Goal: Task Accomplishment & Management: Use online tool/utility

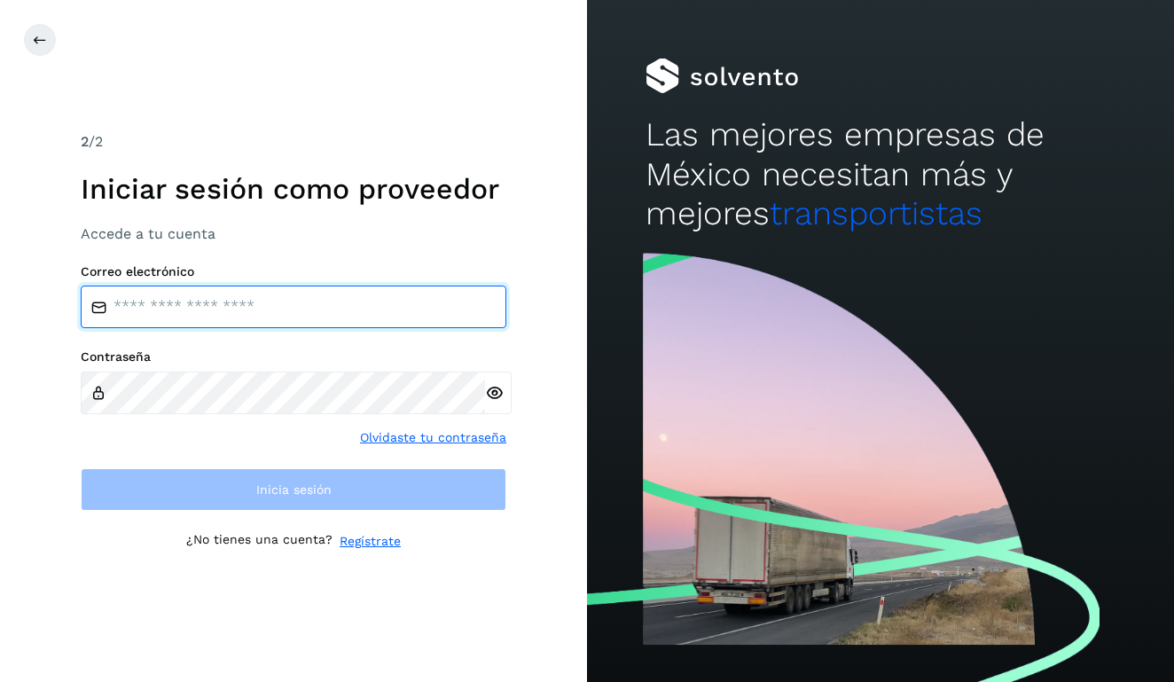
type input "**********"
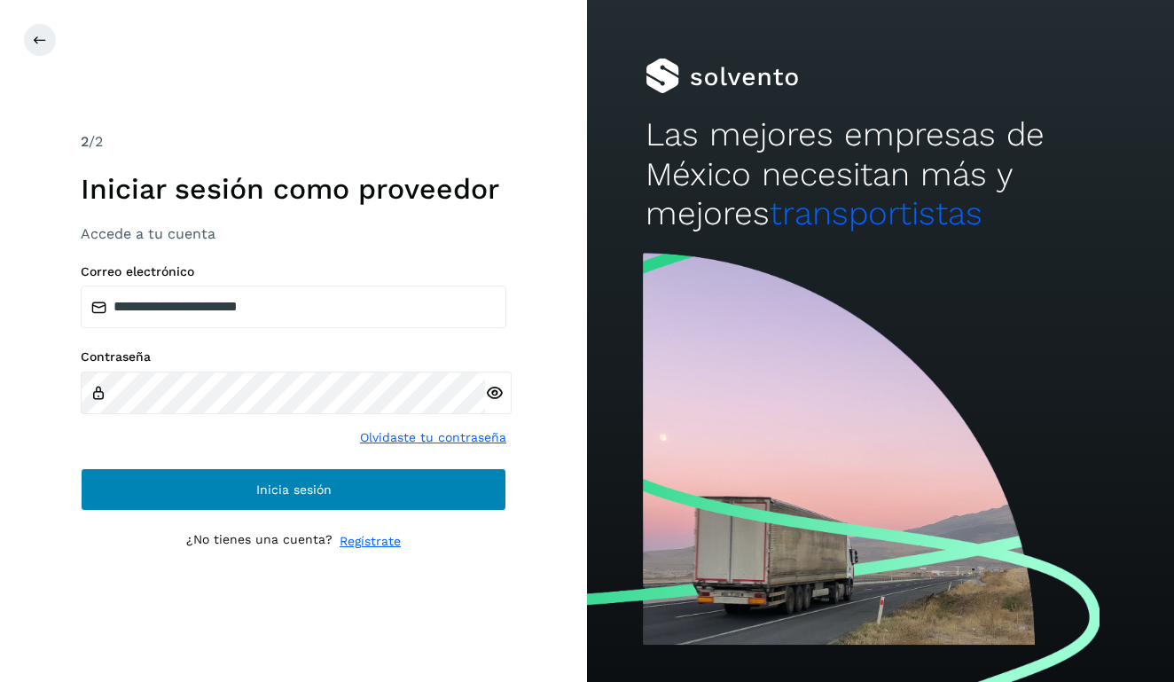
click at [474, 479] on button "Inicia sesión" at bounding box center [294, 489] width 426 height 43
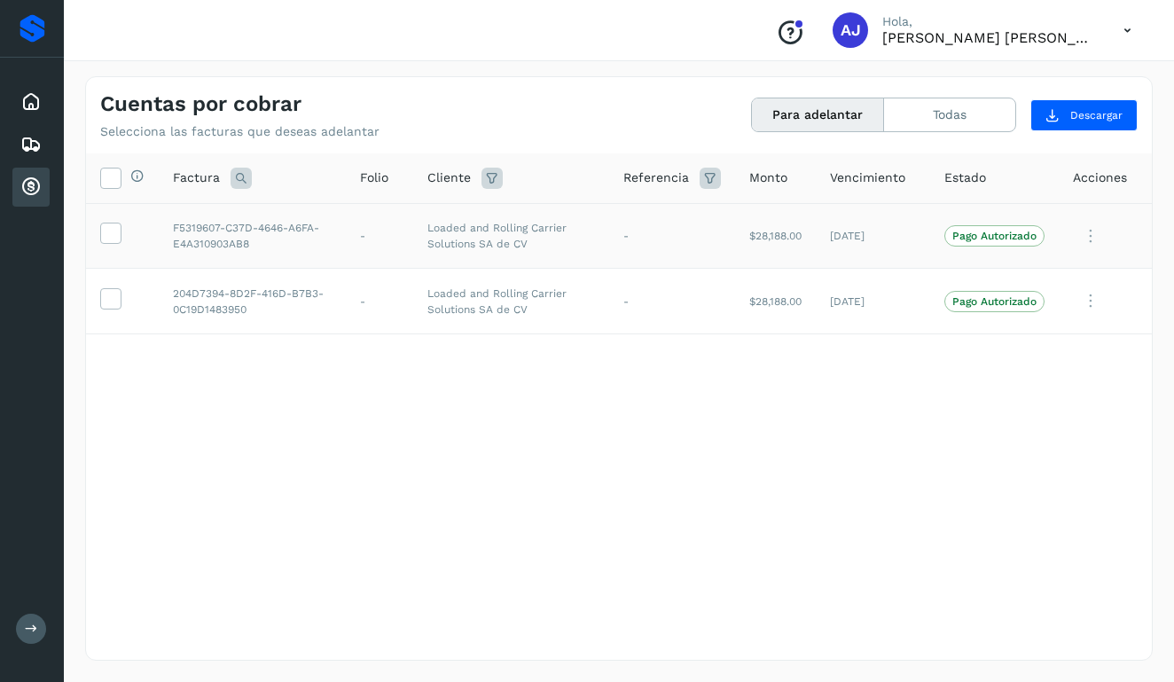
click at [1084, 224] on icon at bounding box center [1090, 236] width 35 height 36
click at [1059, 250] on div at bounding box center [587, 341] width 1174 height 682
click at [1024, 235] on p "Pago Autorizado" at bounding box center [995, 236] width 84 height 12
click at [108, 228] on icon at bounding box center [110, 232] width 19 height 19
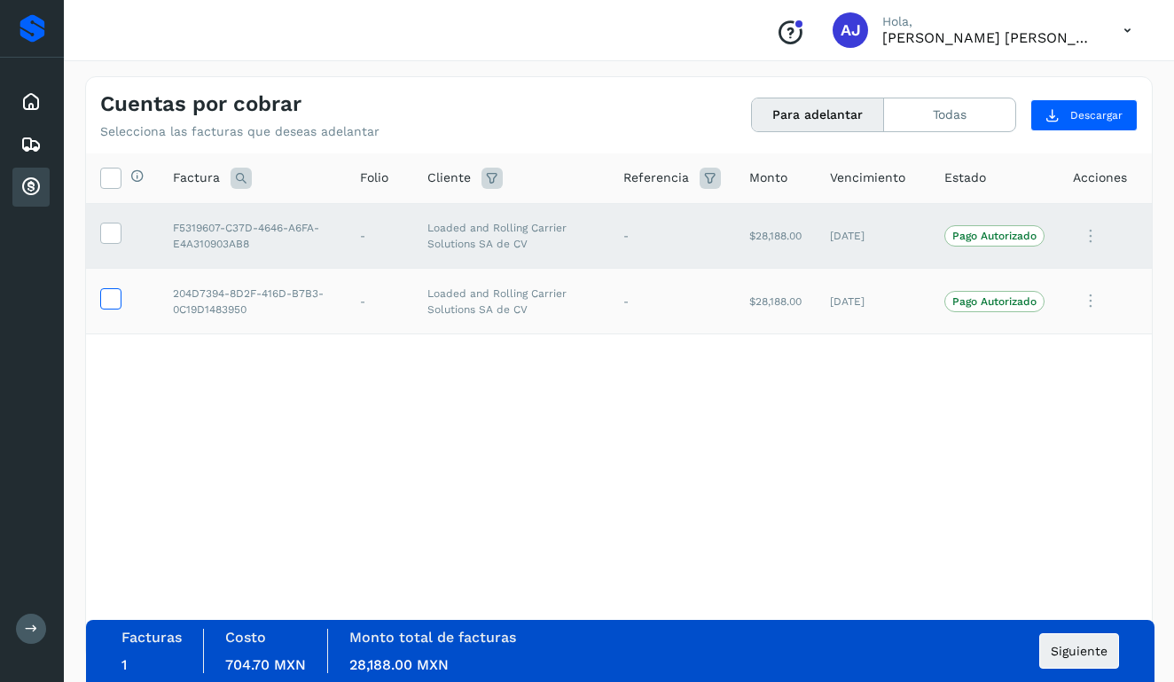
click at [106, 297] on icon at bounding box center [110, 297] width 19 height 19
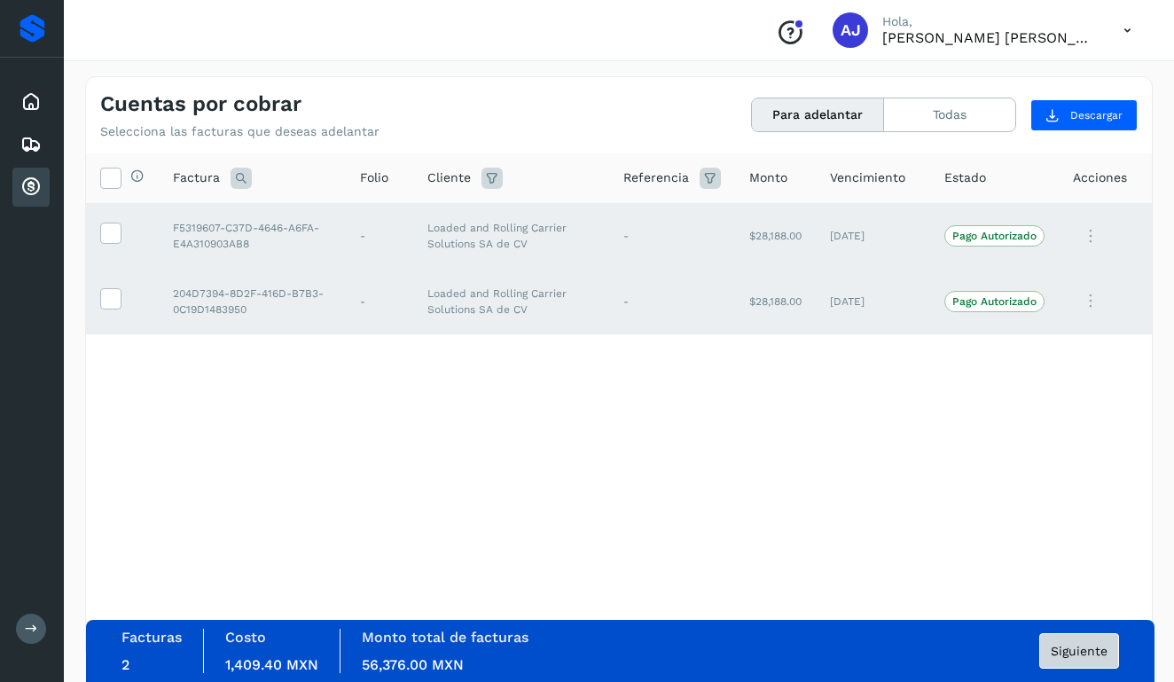
click at [1085, 649] on span "Siguiente" at bounding box center [1079, 651] width 57 height 12
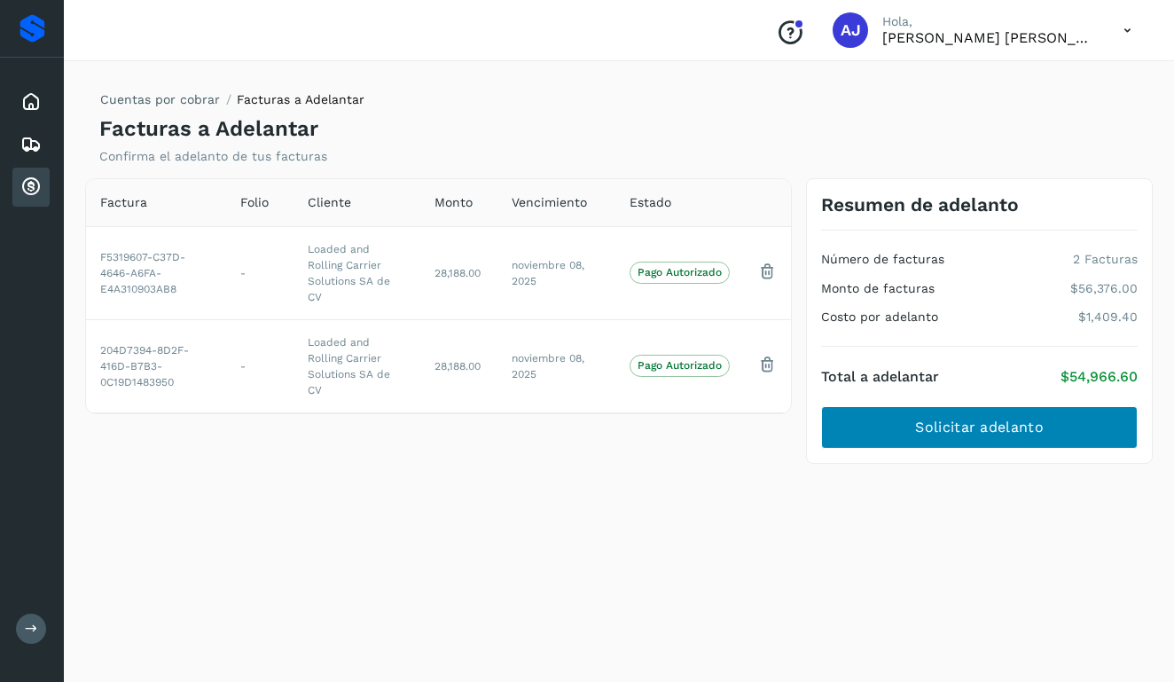
click at [1002, 429] on span "Solicitar adelanto" at bounding box center [979, 428] width 128 height 20
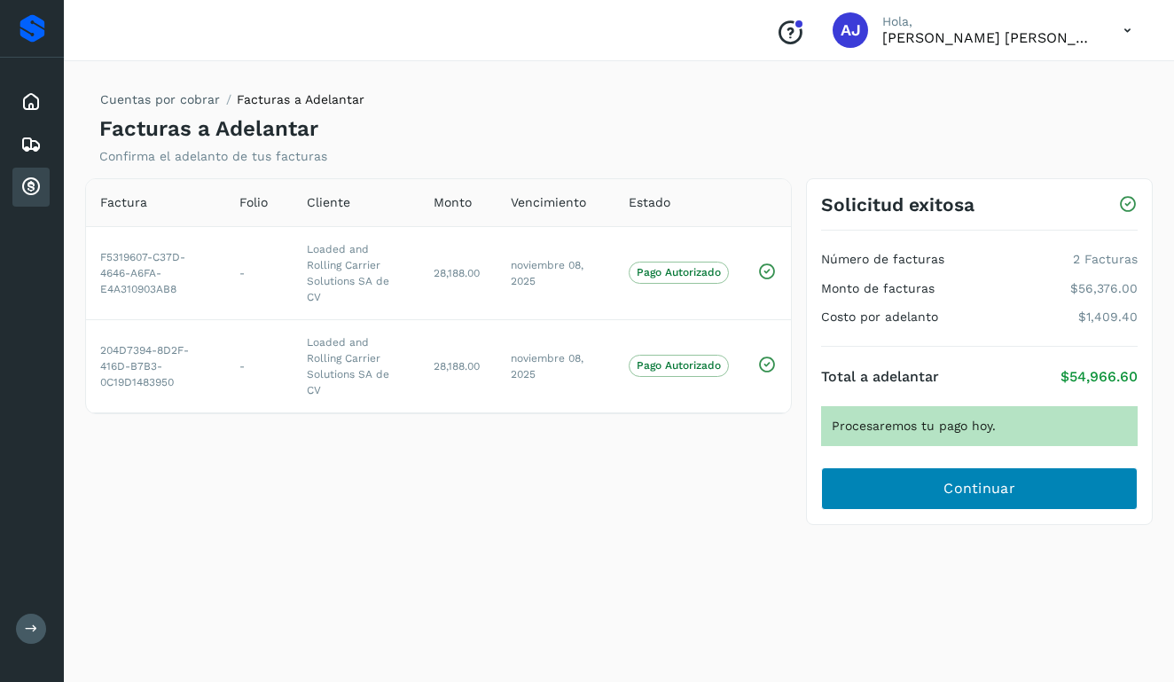
click at [955, 499] on button "Continuar" at bounding box center [979, 488] width 317 height 43
